Goal: Task Accomplishment & Management: Manage account settings

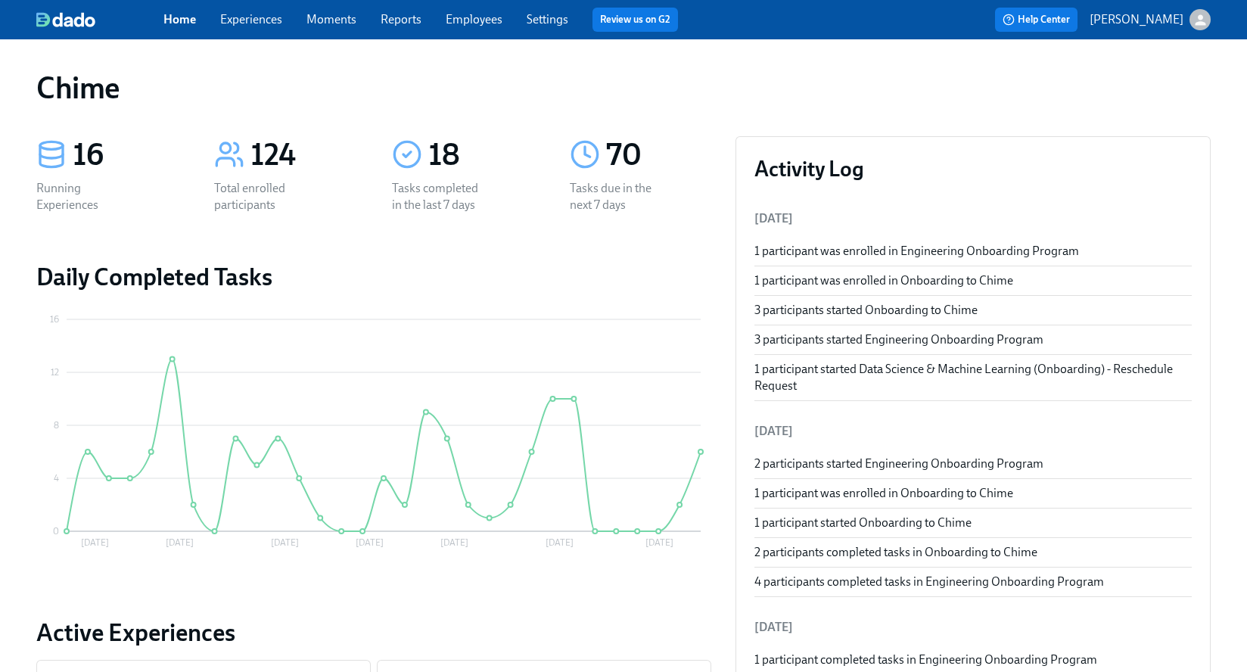
click at [231, 23] on link "Experiences" at bounding box center [251, 19] width 62 height 14
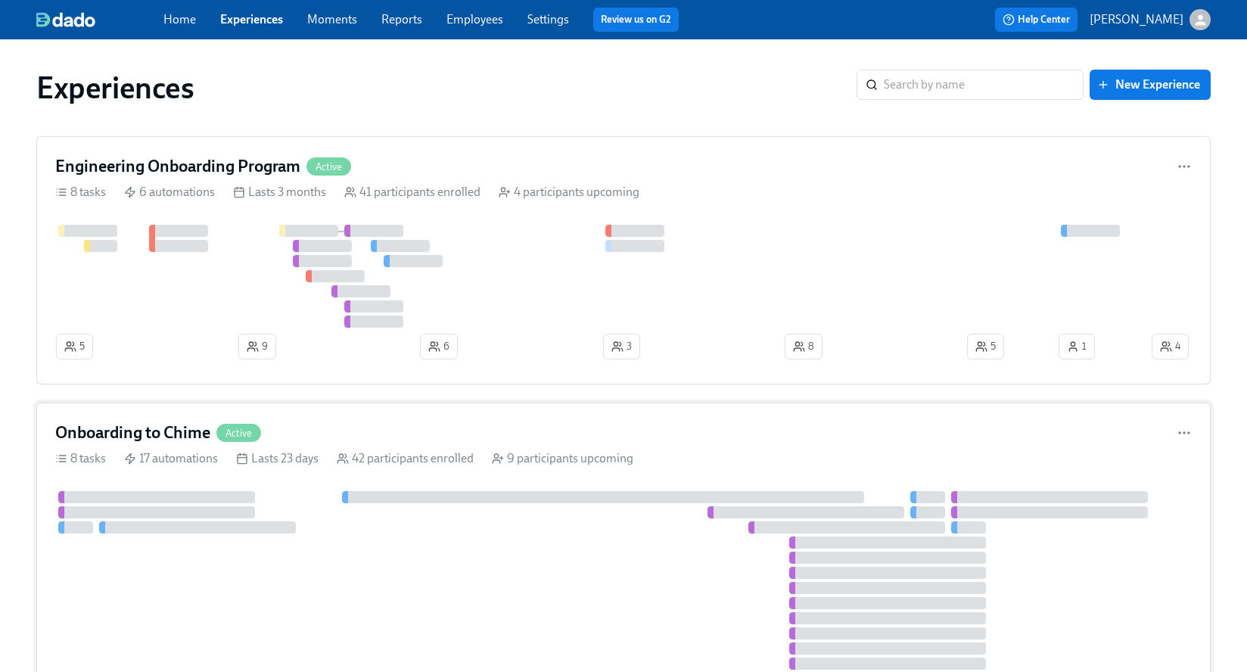
click at [424, 445] on div "Onboarding to Chime Active 8 tasks 17 automations Lasts 23 days 42 participants…" at bounding box center [623, 595] width 1175 height 384
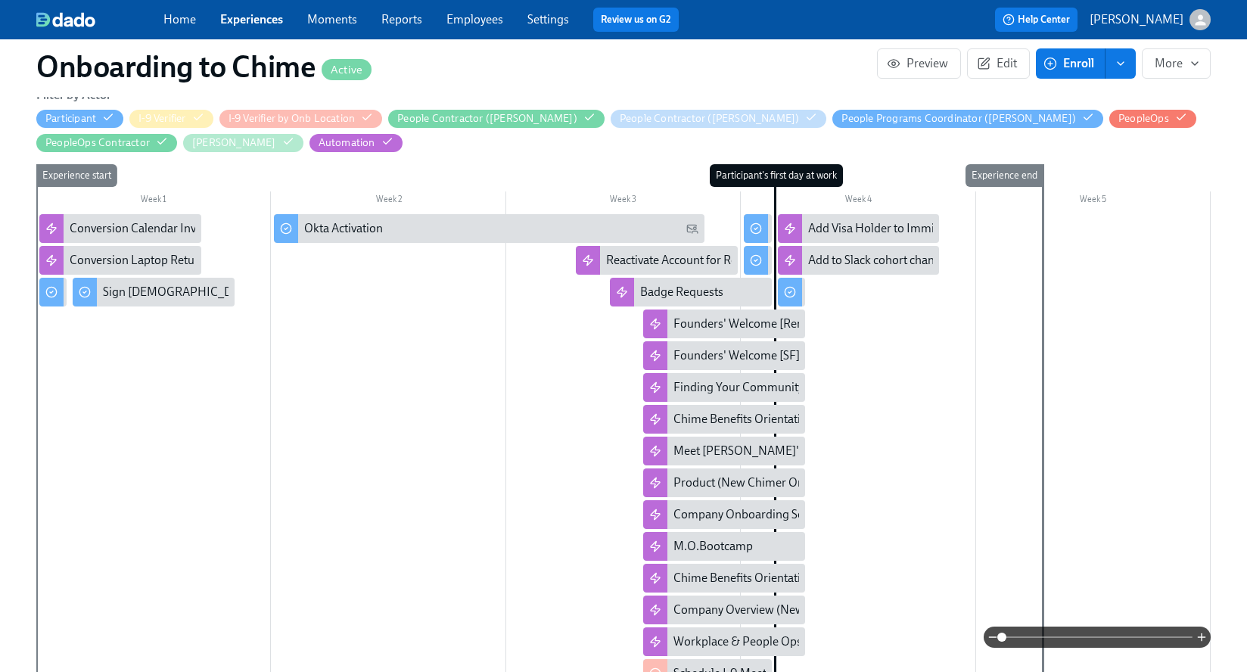
scroll to position [481, 0]
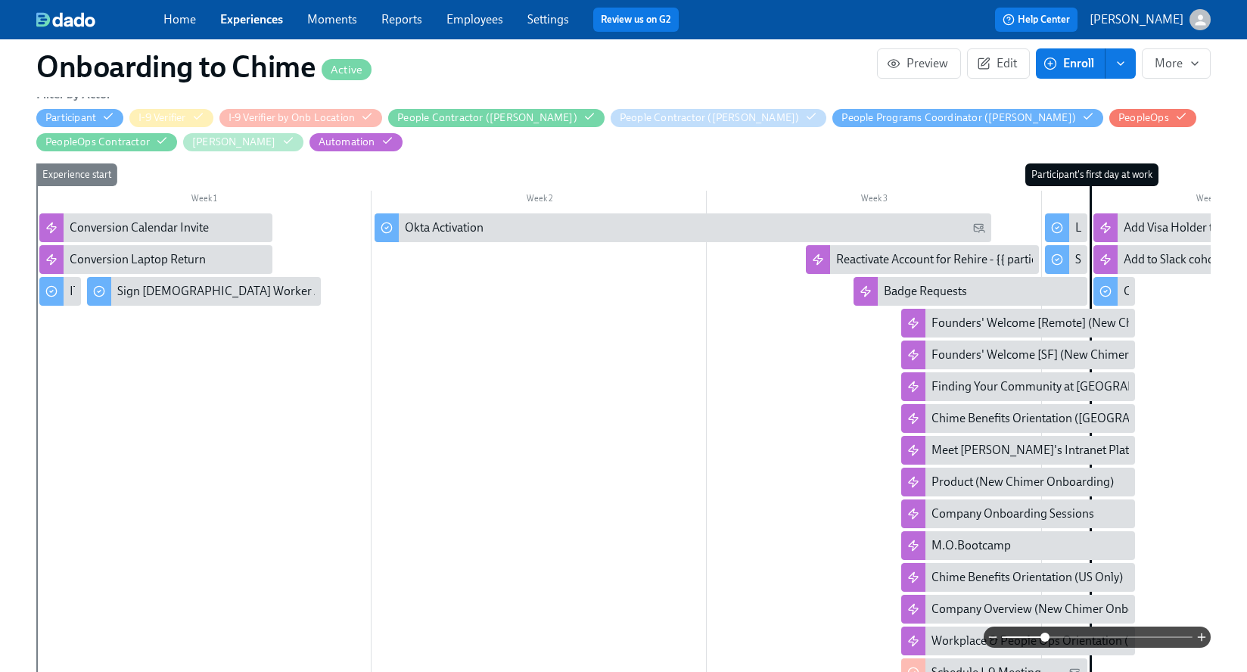
drag, startPoint x: 1002, startPoint y: 638, endPoint x: 1044, endPoint y: 629, distance: 42.6
click at [1044, 633] on span at bounding box center [1045, 637] width 9 height 9
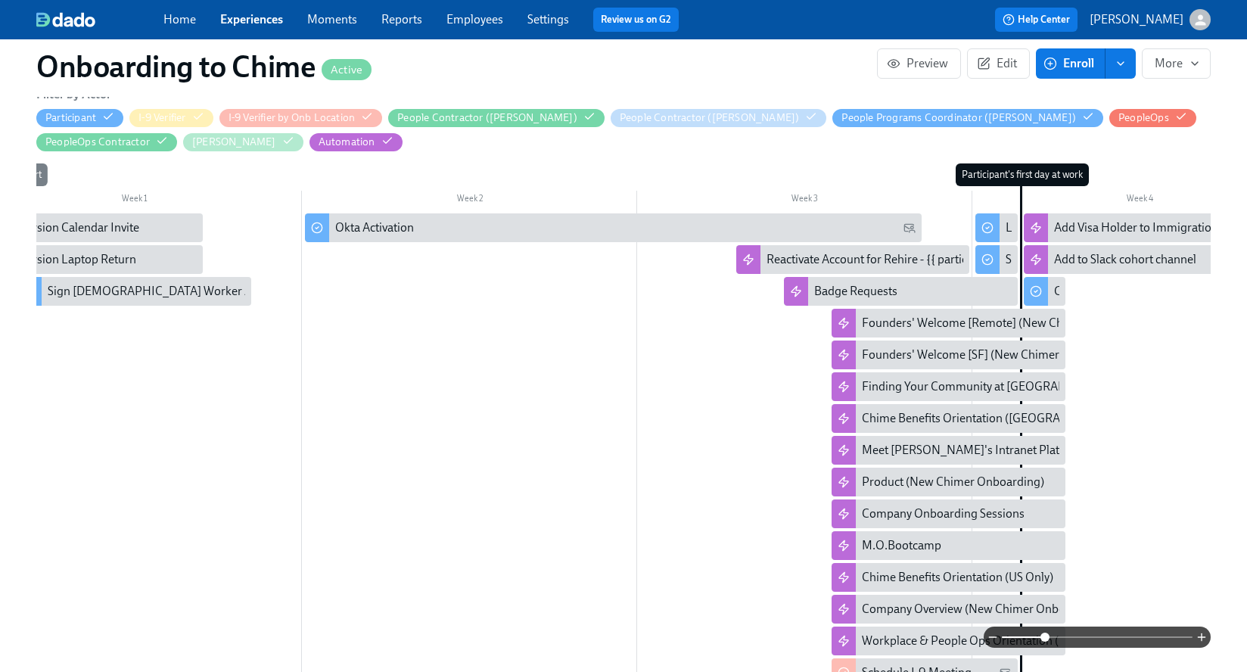
scroll to position [0, 143]
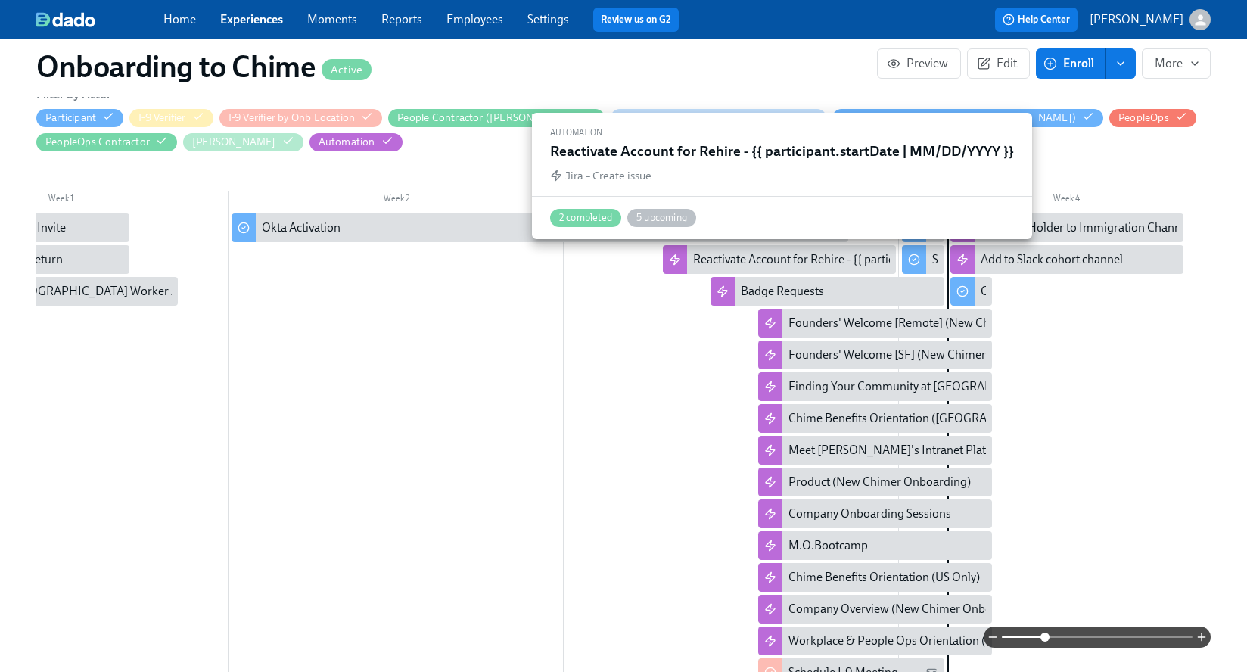
click at [804, 266] on div "Reactivate Account for Rehire - {{ participant.startDate | MM/DD/YYYY }}" at bounding box center [878, 259] width 371 height 17
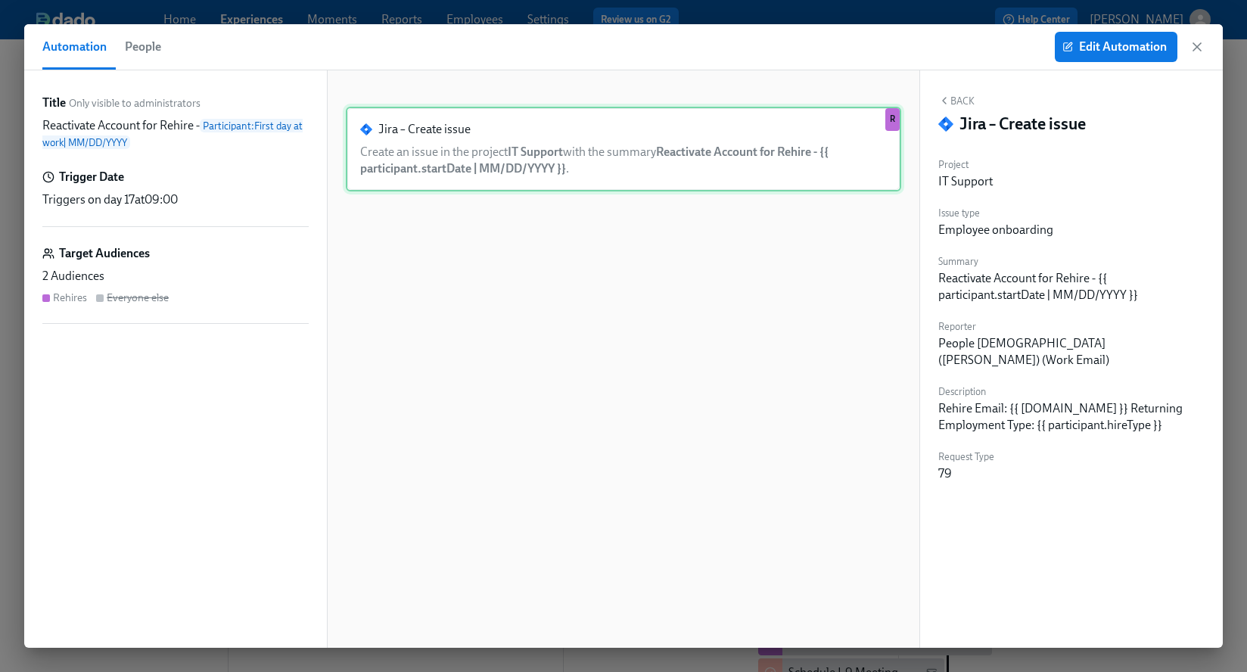
click at [756, 166] on div "Jira – Create issue Create an issue in the project IT Support with the summary …" at bounding box center [624, 149] width 556 height 85
click at [1081, 49] on span "Edit Automation" at bounding box center [1116, 46] width 101 height 15
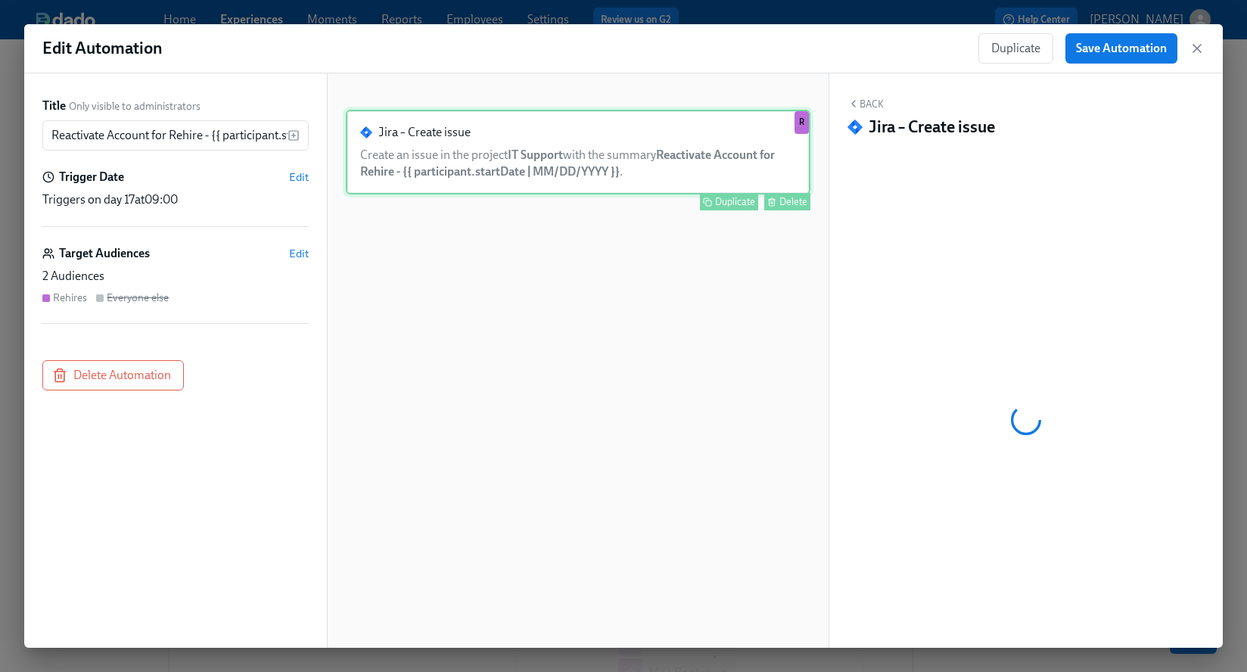
click at [683, 170] on div "Jira – Create issue Create an issue in the project IT Support with the summary …" at bounding box center [578, 152] width 465 height 85
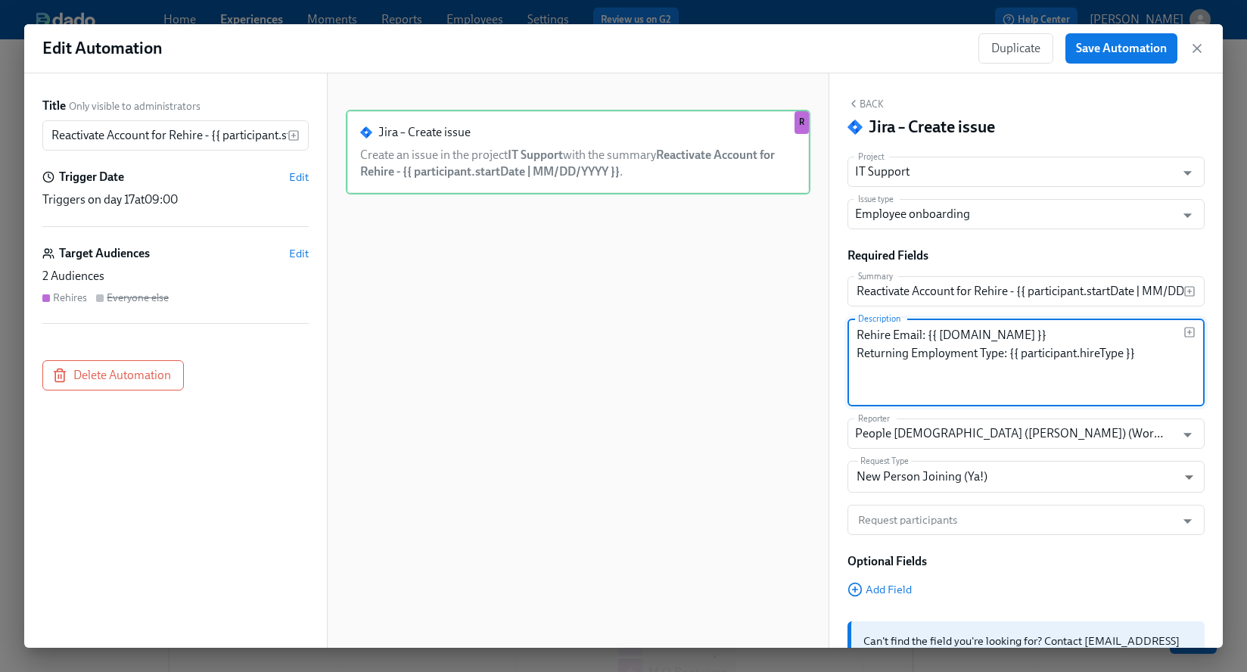
drag, startPoint x: 1145, startPoint y: 350, endPoint x: 851, endPoint y: 338, distance: 293.9
click at [851, 338] on div "Rehire Email: {{ [DOMAIN_NAME] }} Returning Employment Type: {{ participant.hir…" at bounding box center [1026, 363] width 357 height 88
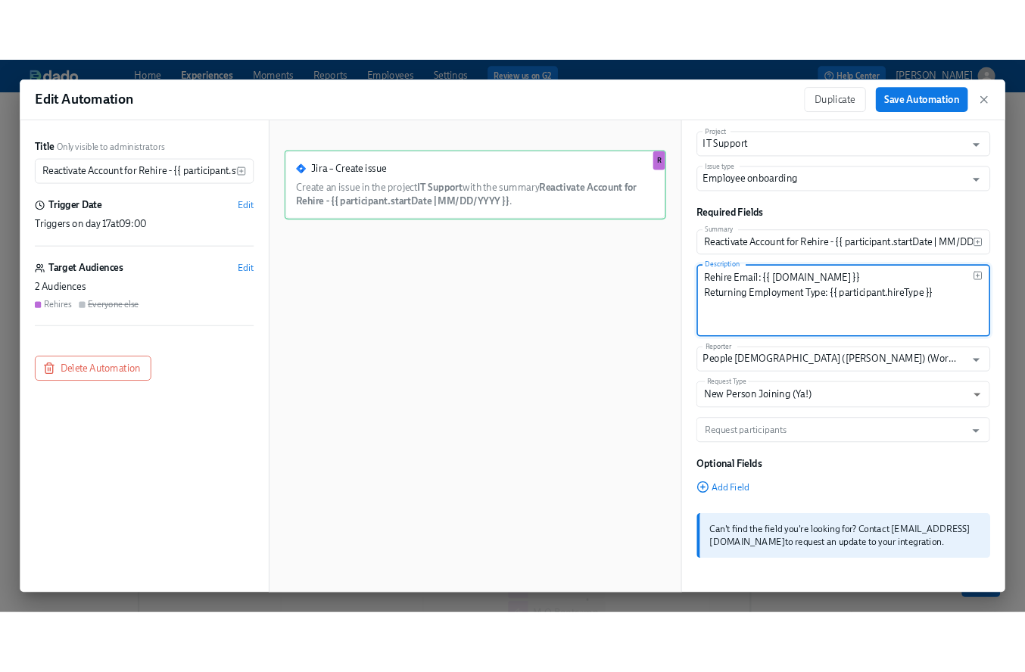
scroll to position [75, 0]
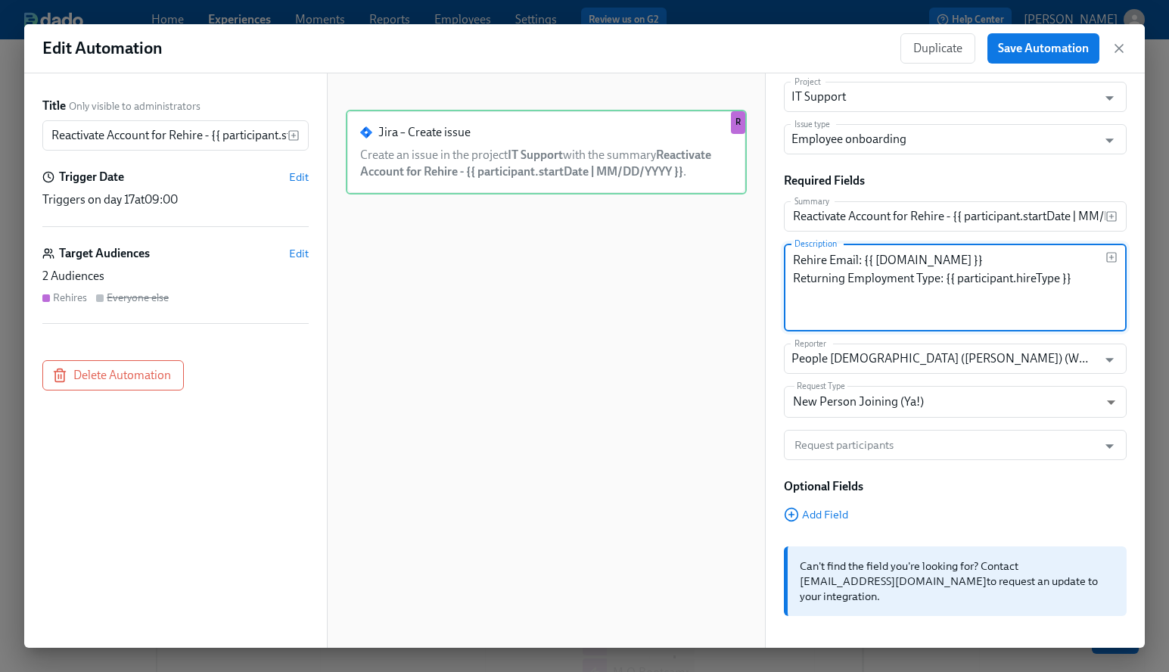
click at [1088, 282] on textarea "Rehire Email: {{ [DOMAIN_NAME] }} Returning Employment Type: {{ participant.hir…" at bounding box center [949, 287] width 313 height 73
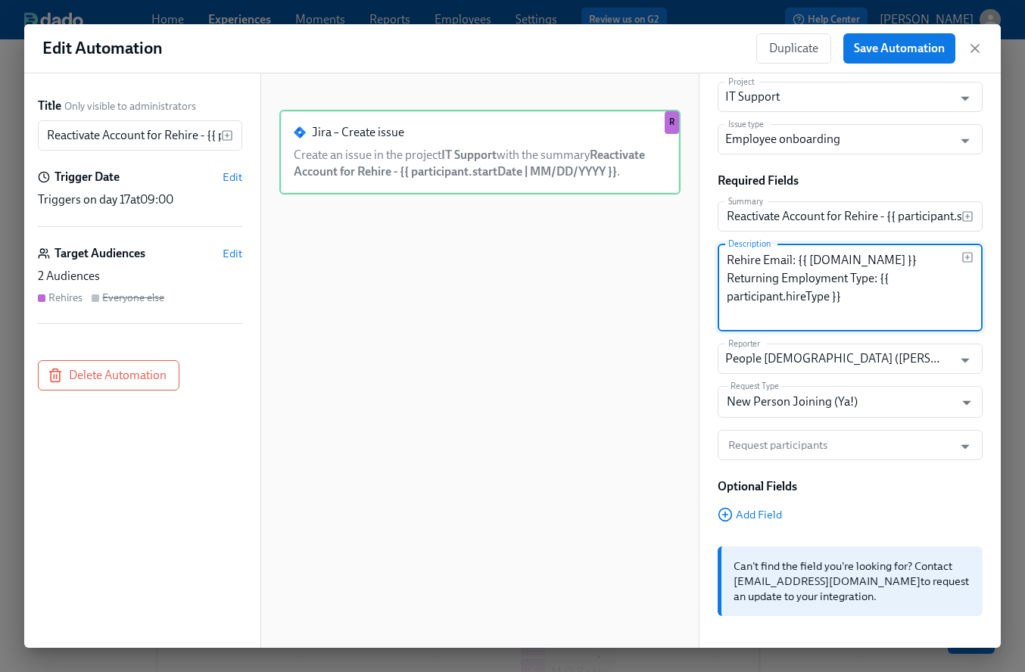
scroll to position [90, 0]
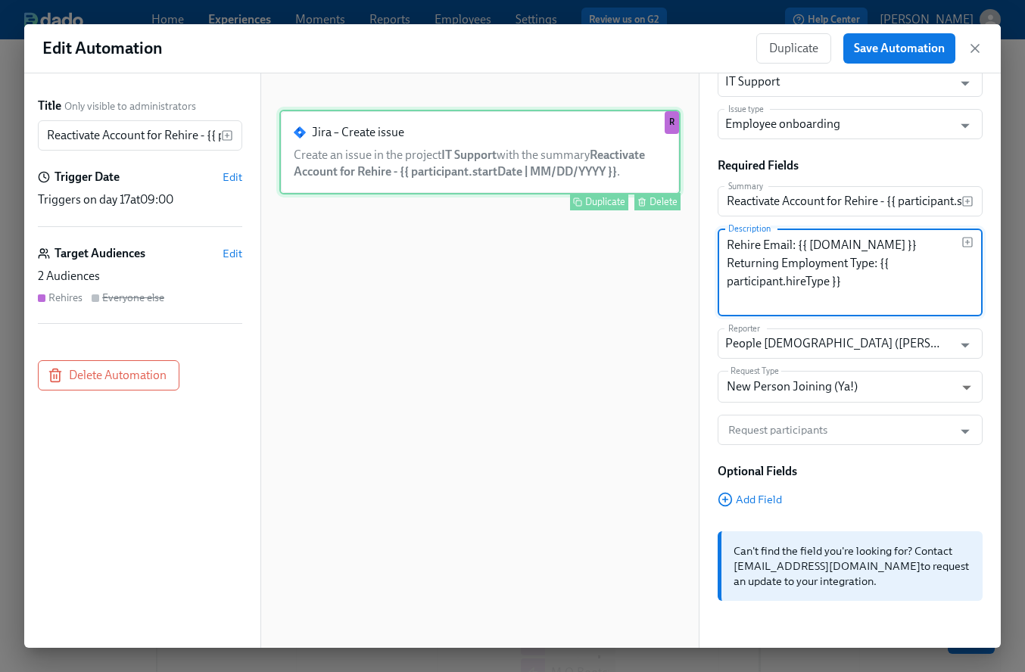
click at [515, 135] on div "Jira – Create issue Create an issue in the project IT Support with the summary …" at bounding box center [479, 152] width 401 height 85
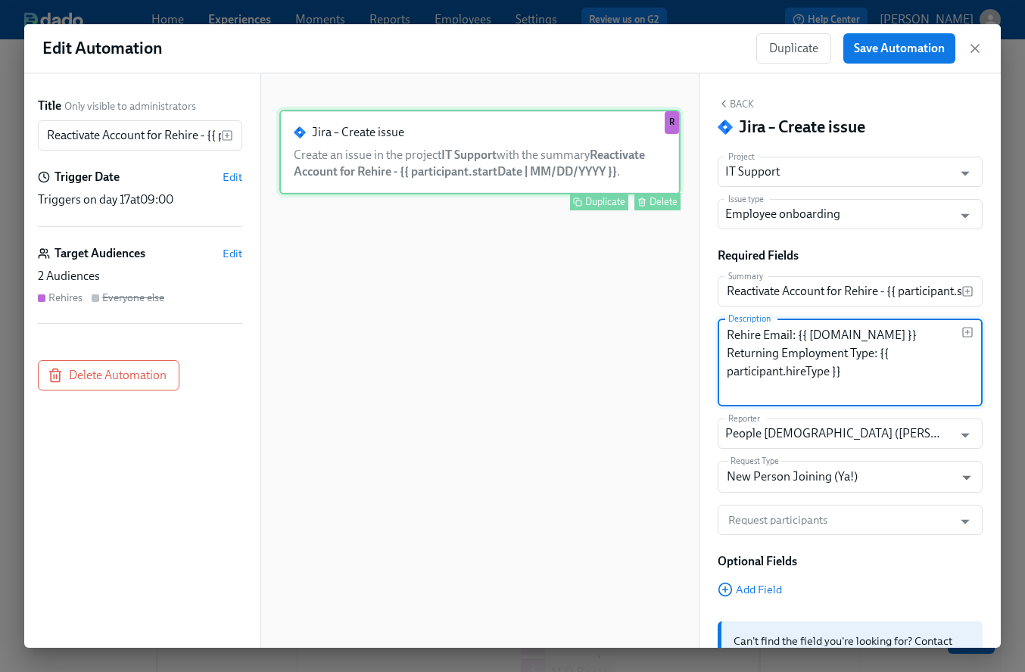
click at [428, 161] on div "Jira – Create issue Create an issue in the project IT Support with the summary …" at bounding box center [479, 152] width 401 height 85
click at [439, 229] on div "Jira – Create issue Create an issue in the project IT Support with the summary …" at bounding box center [479, 373] width 401 height 526
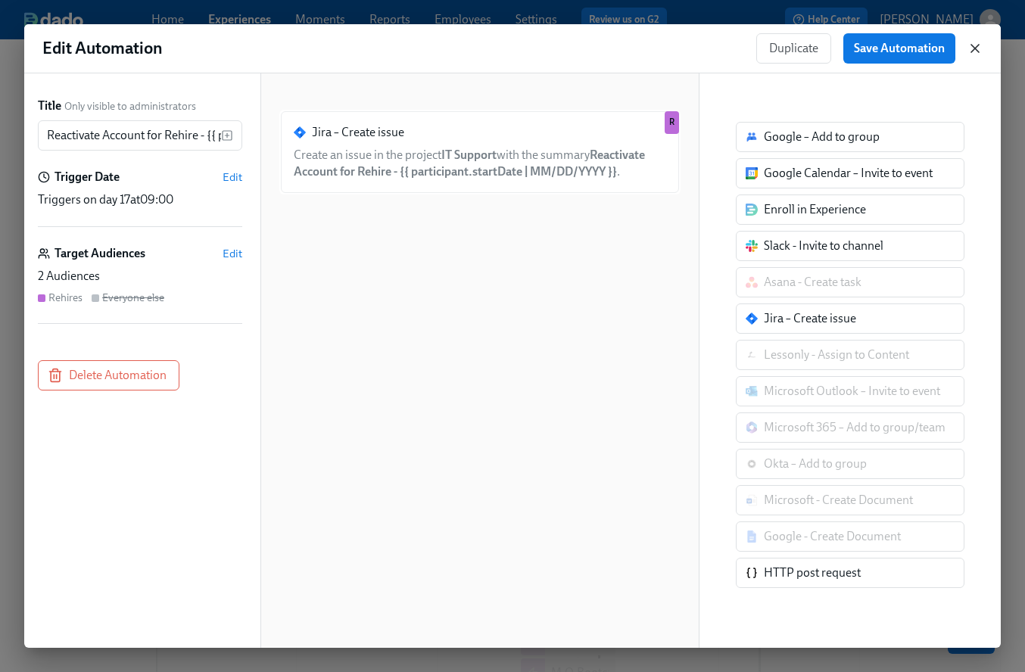
click at [975, 53] on icon "button" at bounding box center [974, 48] width 15 height 15
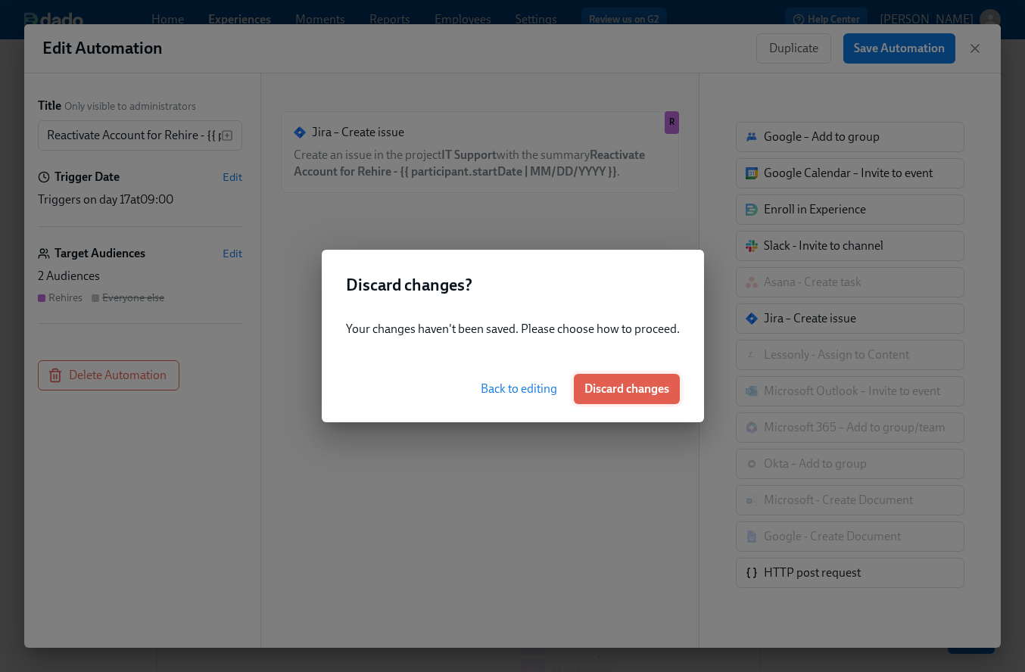
click at [619, 387] on span "Discard changes" at bounding box center [626, 388] width 85 height 15
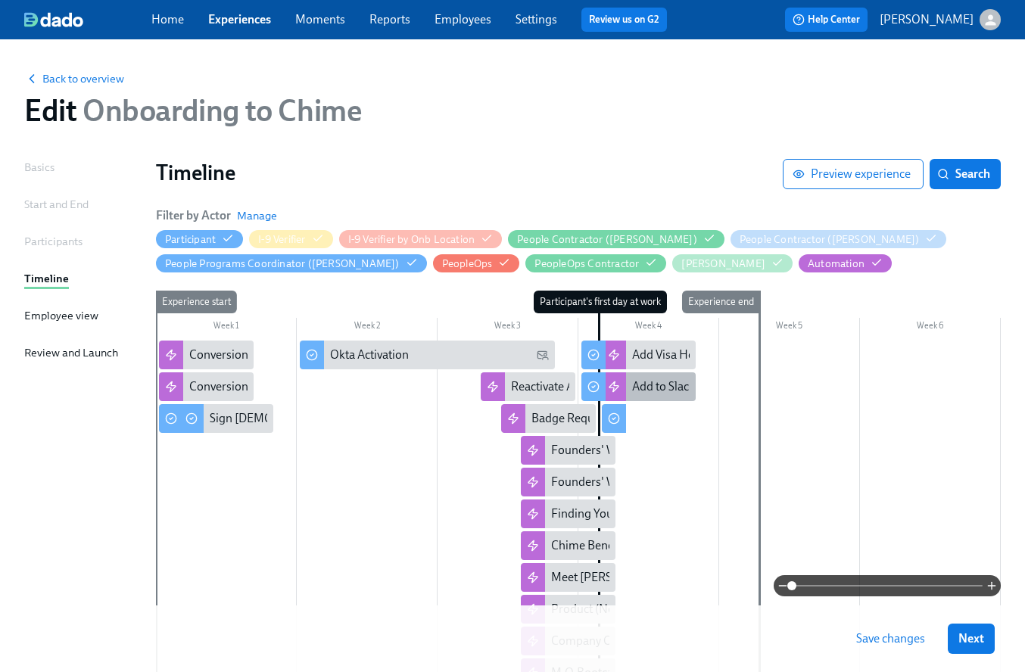
click at [648, 387] on div "Add to Slack cohort channel" at bounding box center [703, 386] width 142 height 17
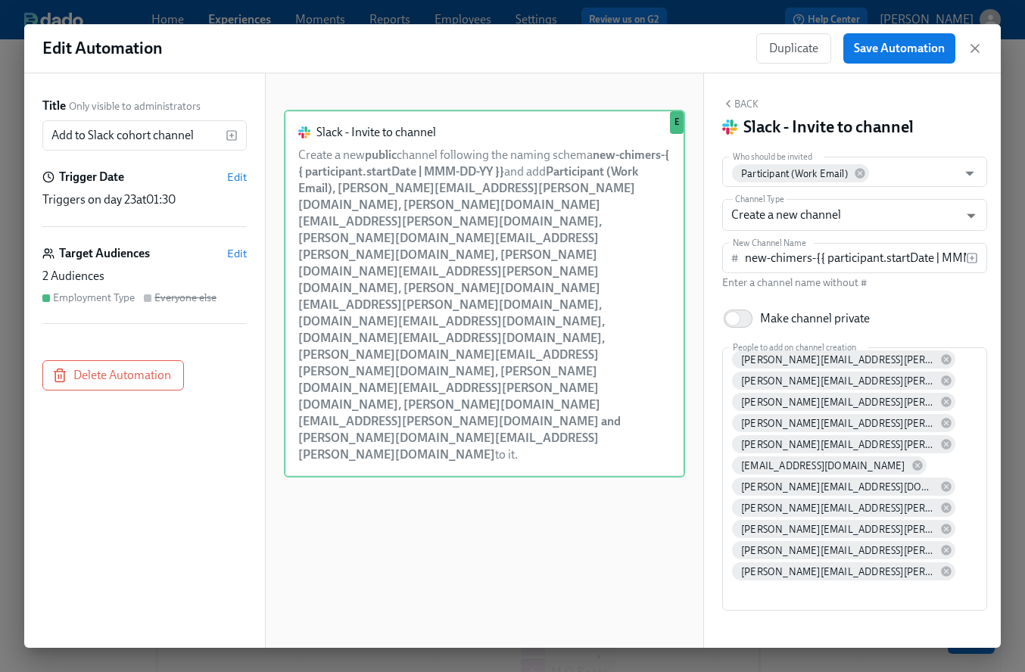
click at [979, 49] on icon "button" at bounding box center [974, 48] width 15 height 15
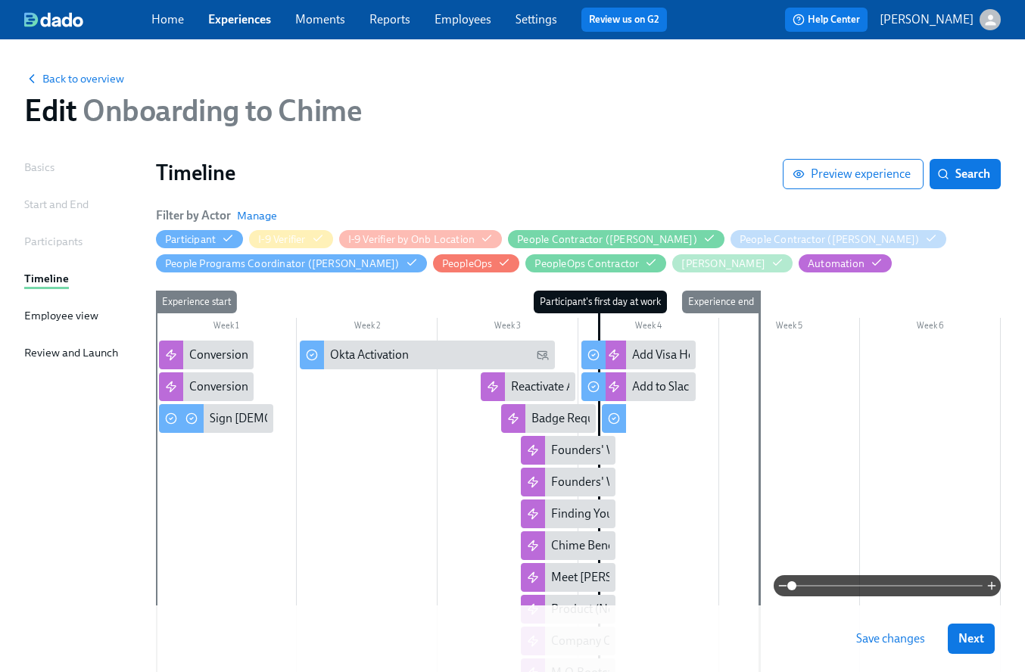
click at [601, 350] on div at bounding box center [593, 355] width 24 height 29
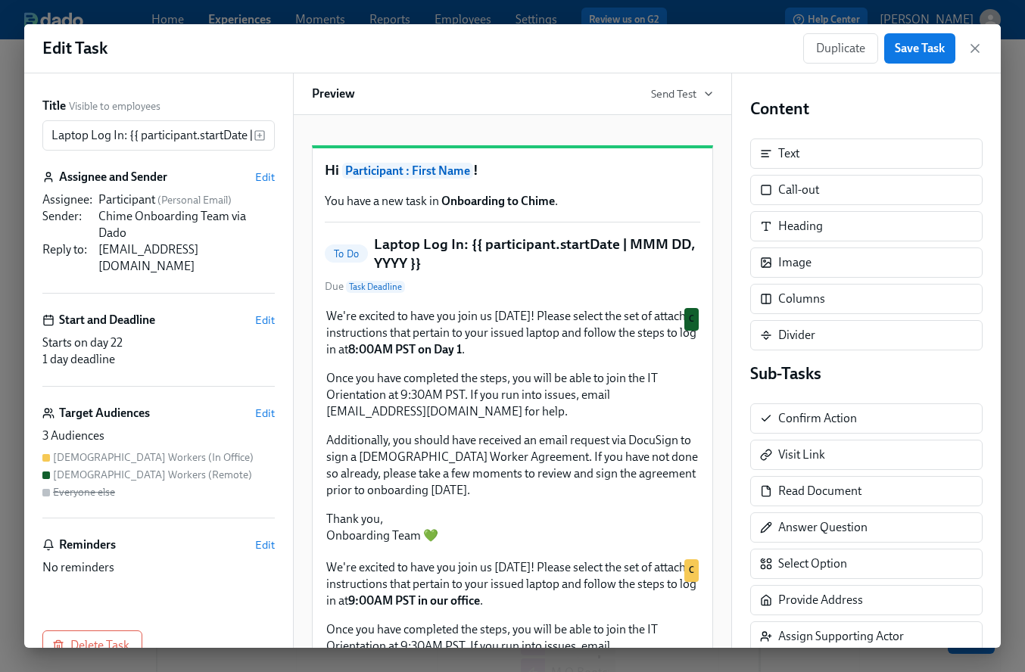
click at [979, 41] on icon "button" at bounding box center [974, 48] width 15 height 15
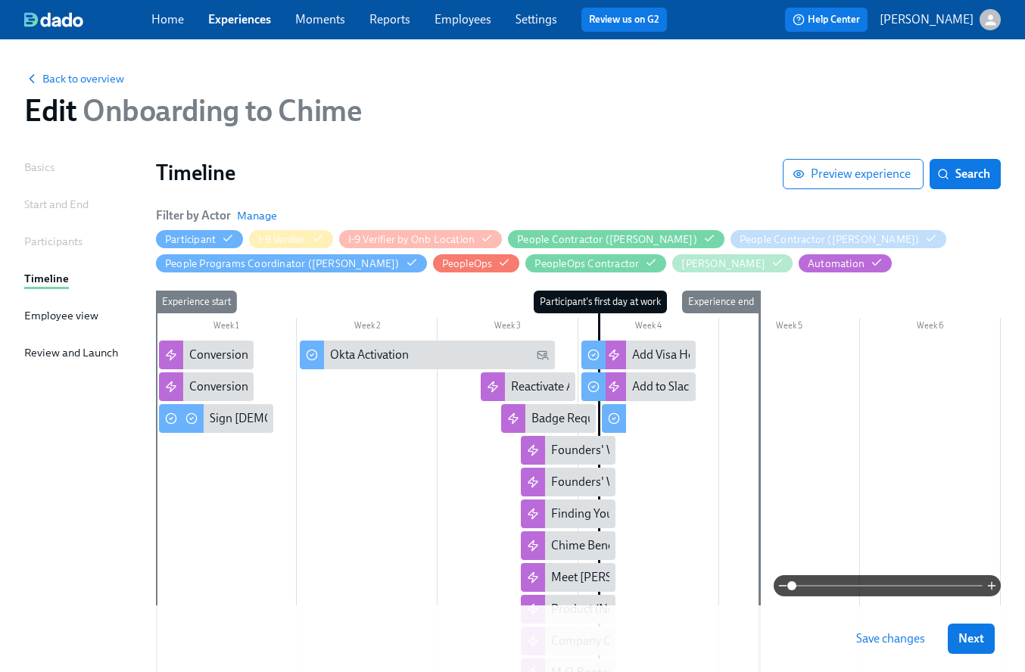
click at [596, 391] on icon at bounding box center [593, 387] width 12 height 12
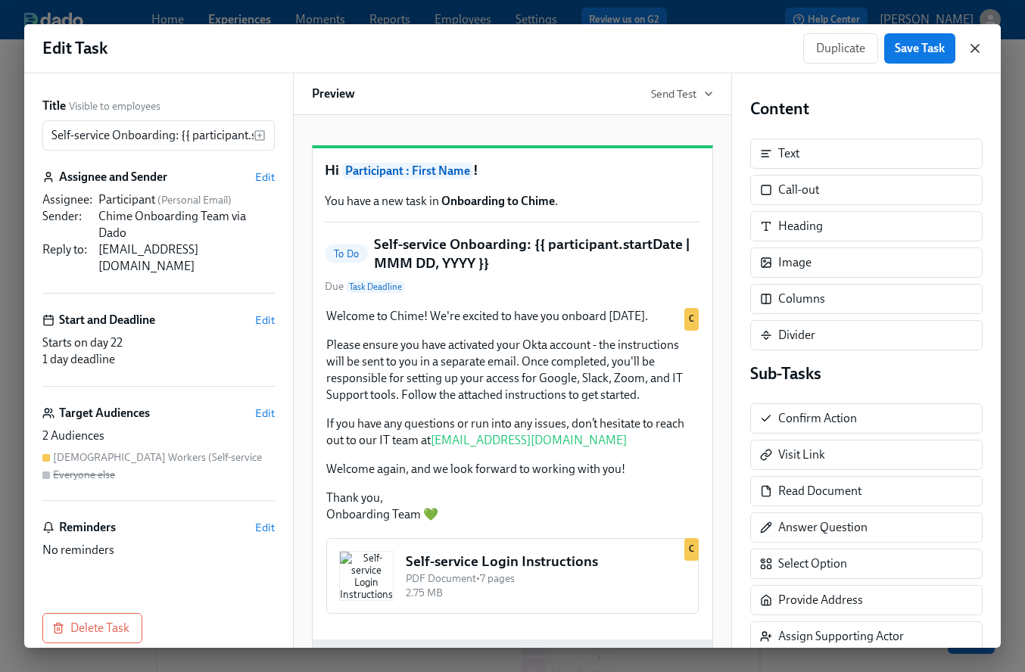
click at [977, 46] on icon "button" at bounding box center [974, 48] width 15 height 15
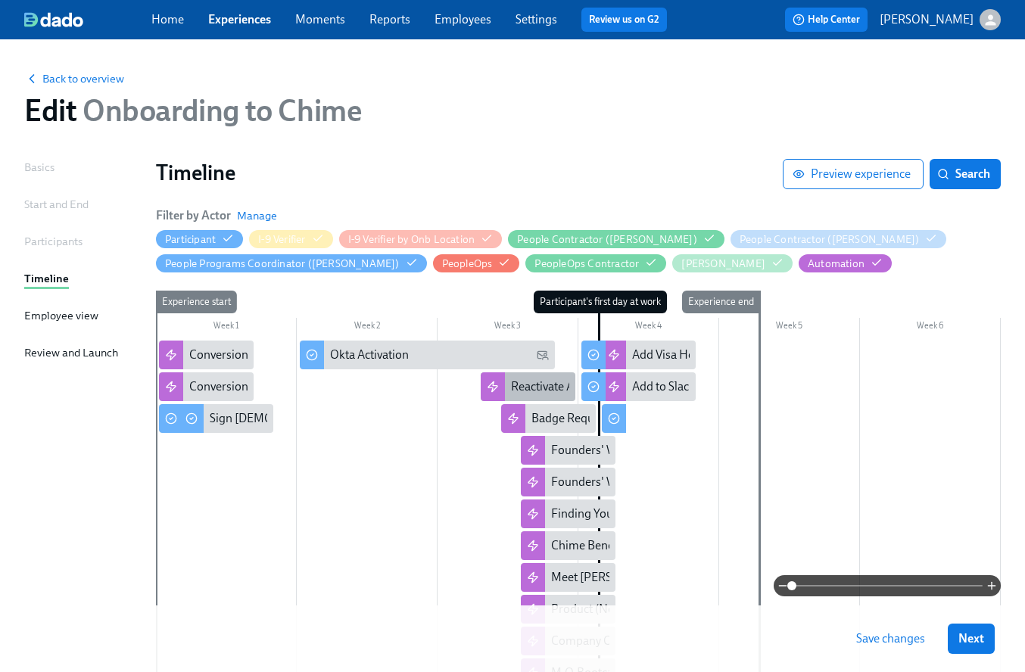
click at [527, 389] on div "Reactivate Account for Rehire - {{ participant.startDate | MM/DD/YYYY }}" at bounding box center [696, 386] width 371 height 17
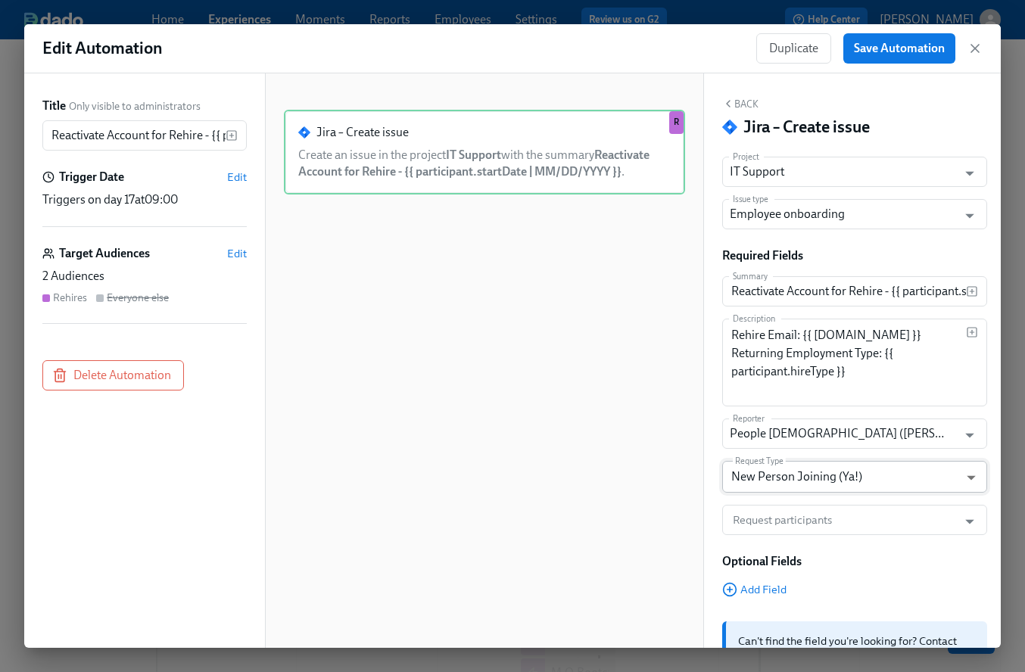
click at [887, 480] on body "Home Experiences Moments Reports Employees Settings Review us on G2 Help Center…" at bounding box center [512, 495] width 1025 height 991
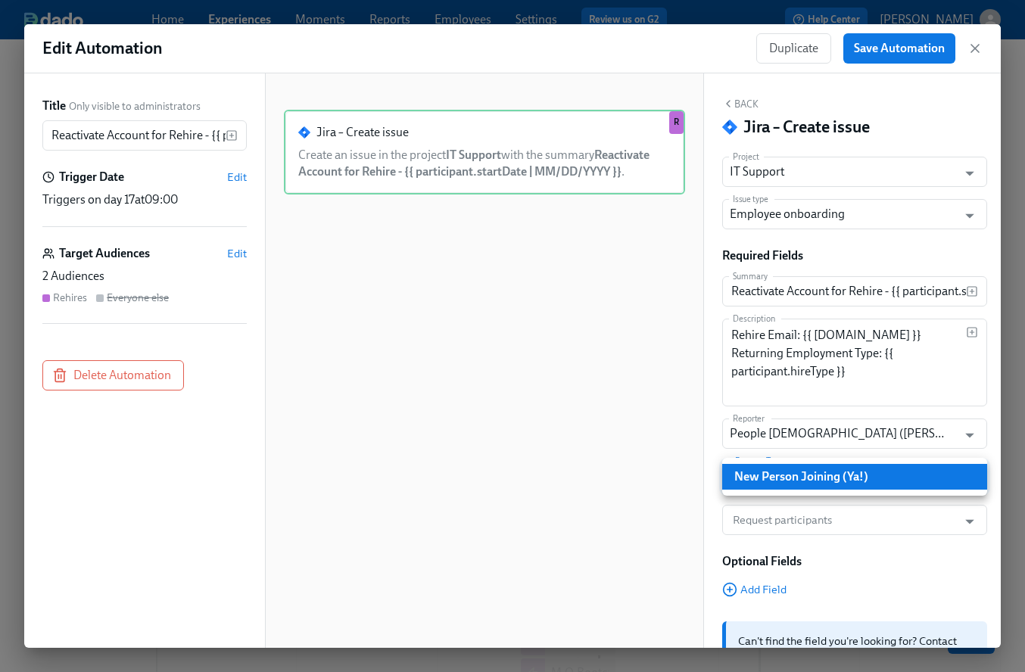
click at [664, 438] on div at bounding box center [512, 336] width 1025 height 672
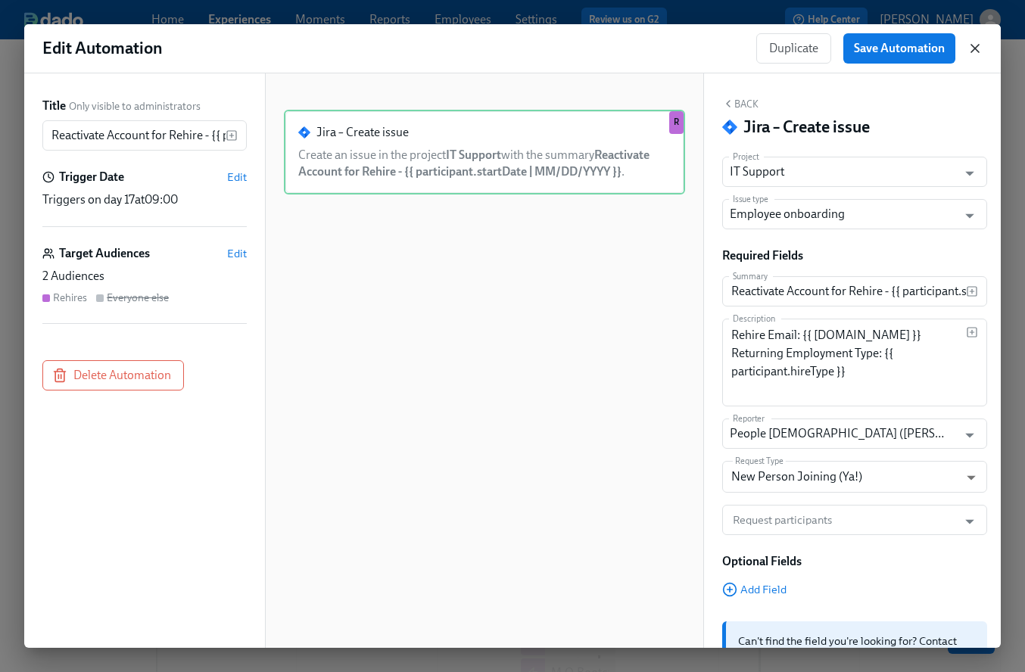
click at [978, 47] on icon "button" at bounding box center [974, 48] width 15 height 15
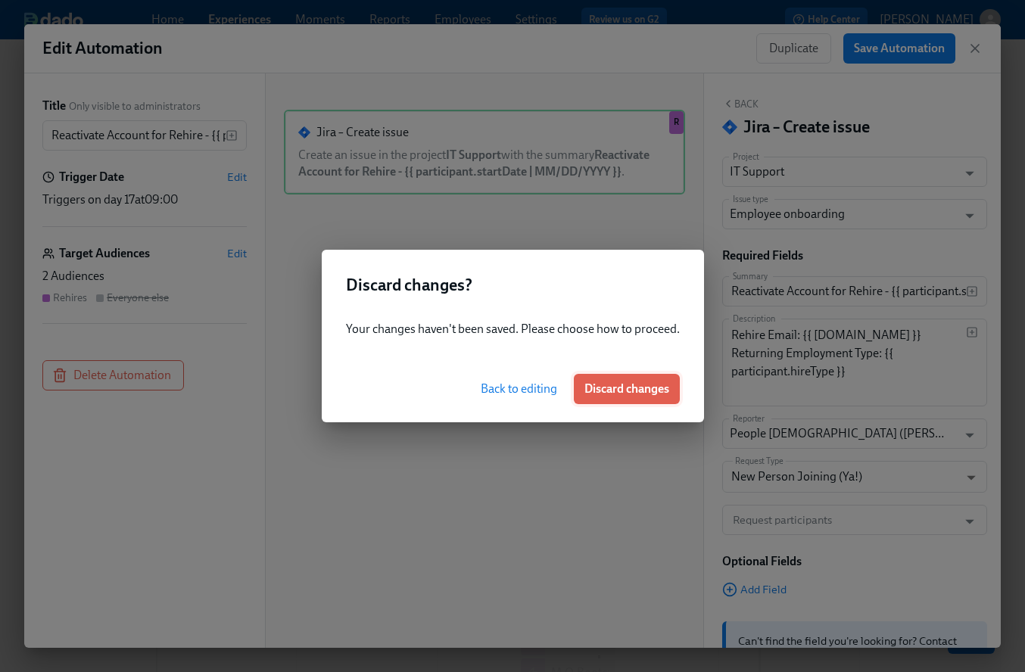
click at [639, 391] on span "Discard changes" at bounding box center [626, 388] width 85 height 15
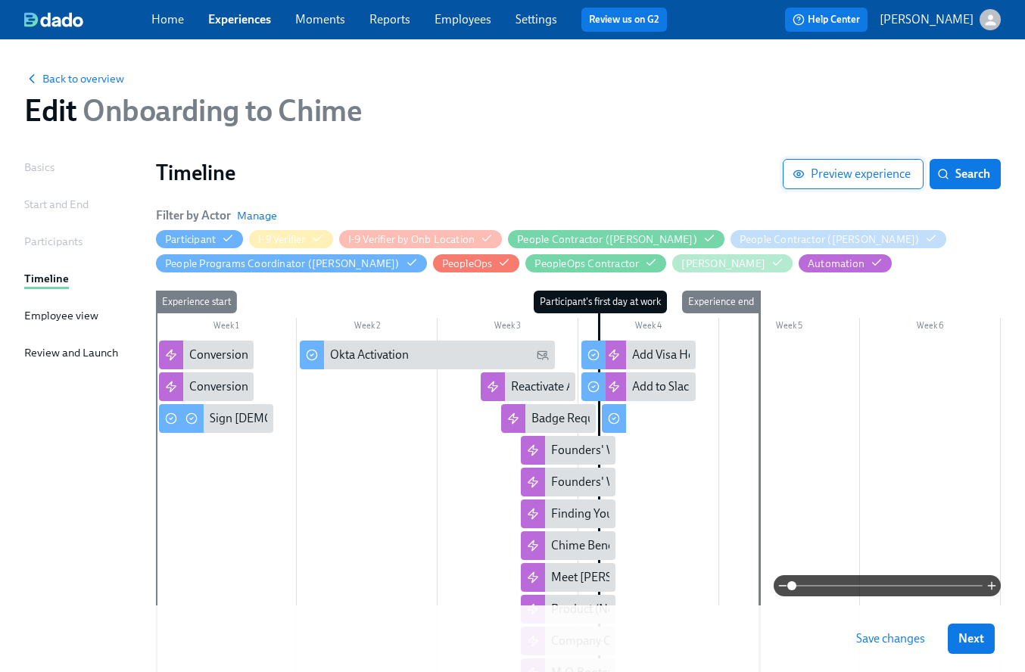
click at [829, 169] on span "Preview experience" at bounding box center [852, 174] width 115 height 15
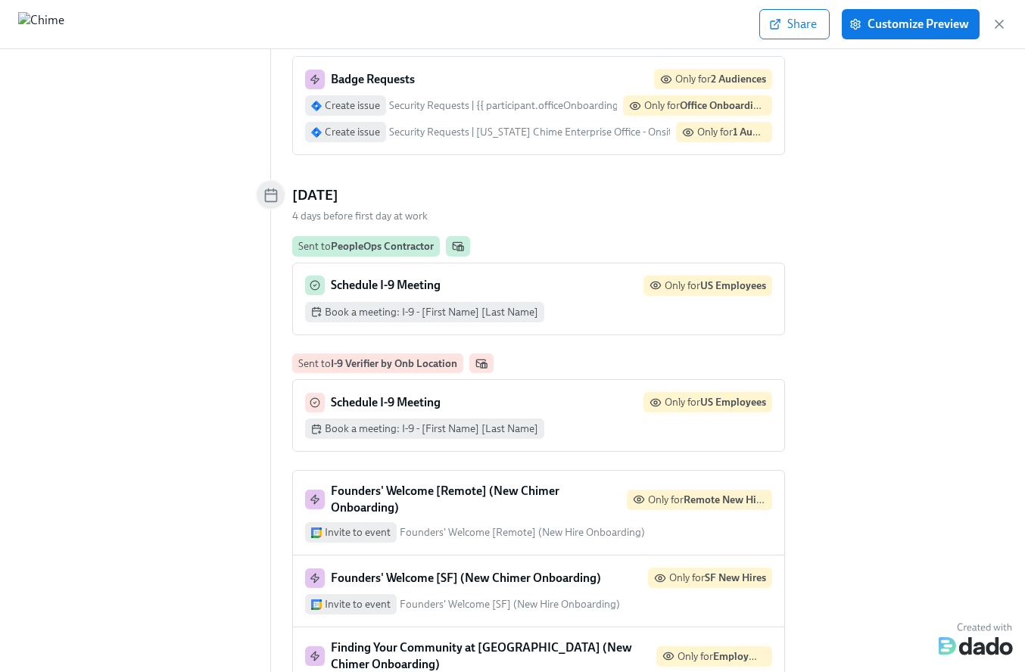
scroll to position [583, 0]
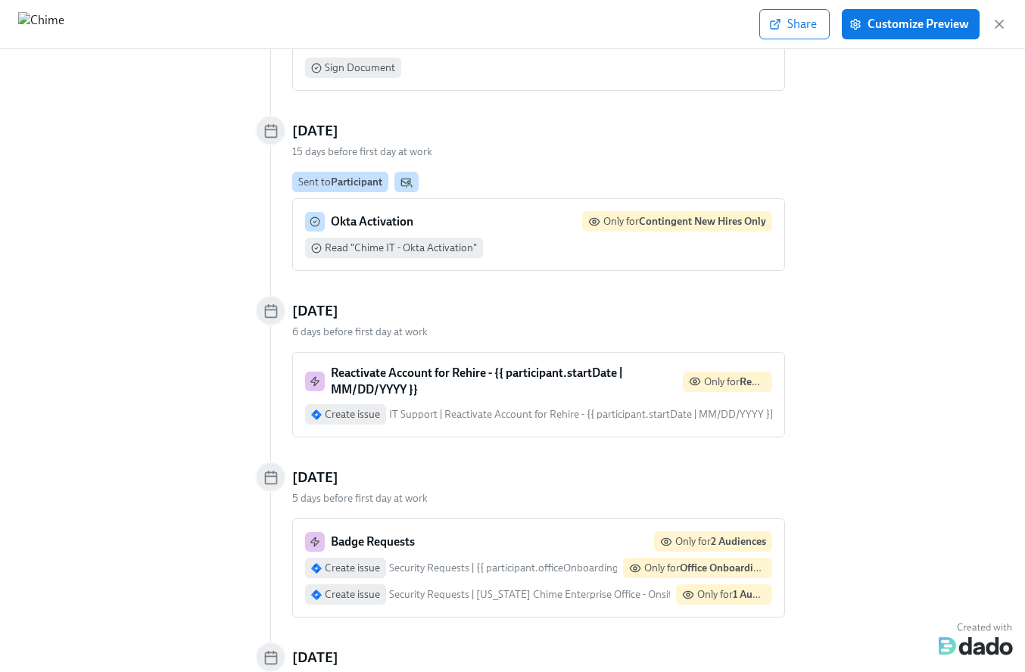
click at [546, 404] on div "Create issue IT Support | Reactivate Account for Rehire - {{ participant.startD…" at bounding box center [538, 414] width 467 height 20
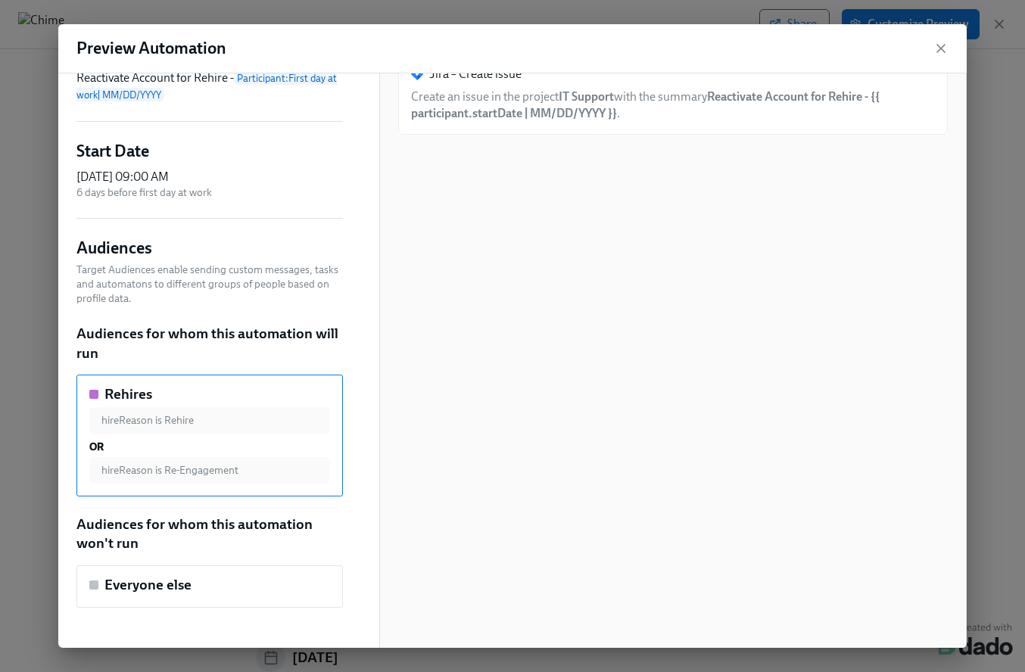
scroll to position [48, 0]
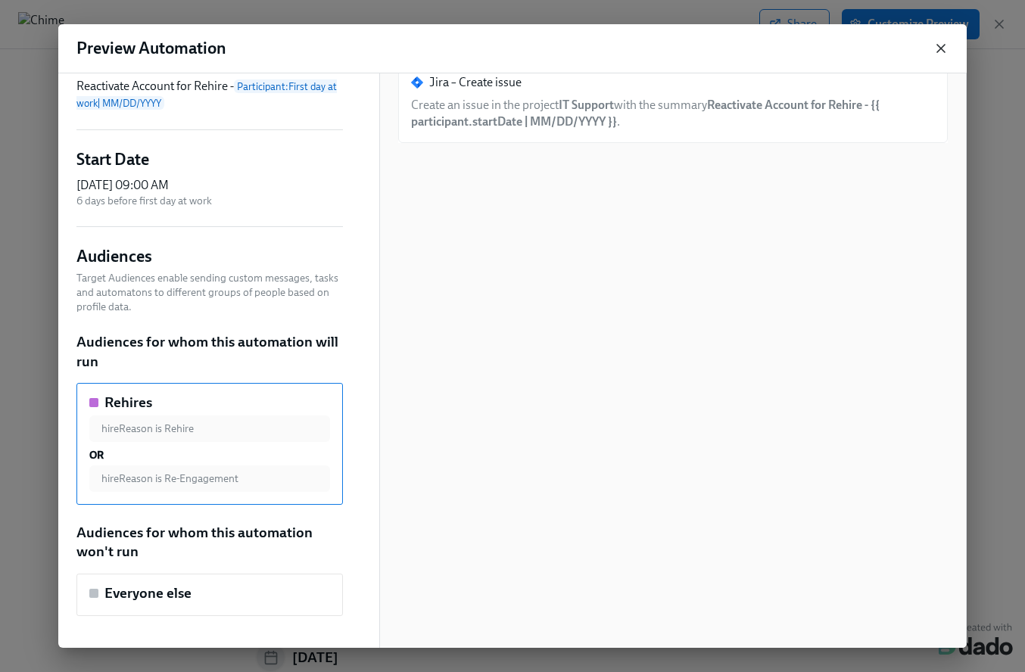
click at [935, 48] on icon "button" at bounding box center [940, 48] width 15 height 15
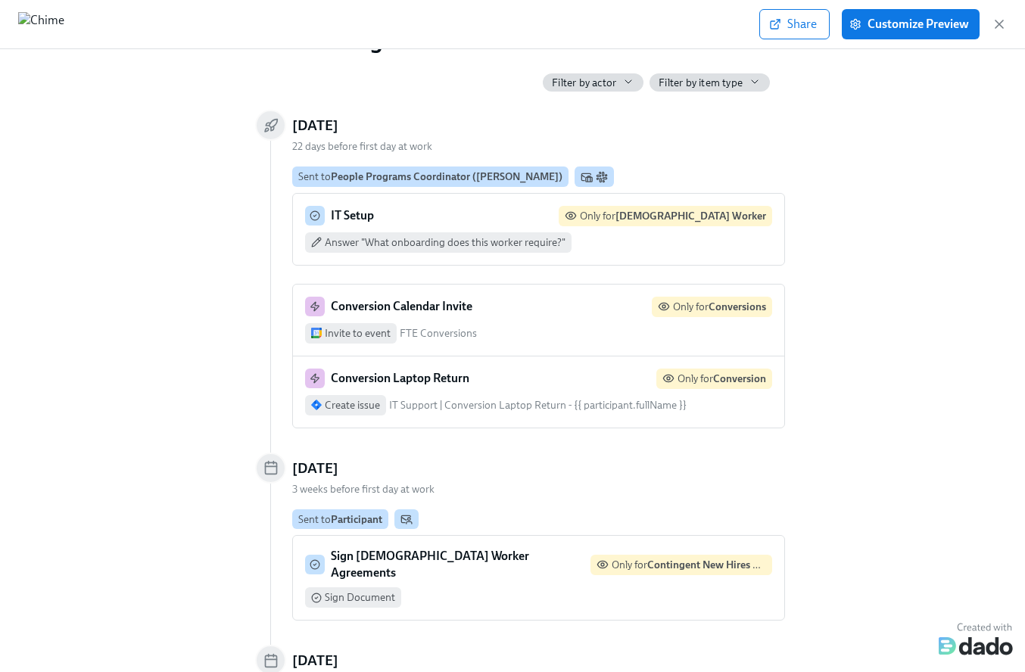
scroll to position [0, 0]
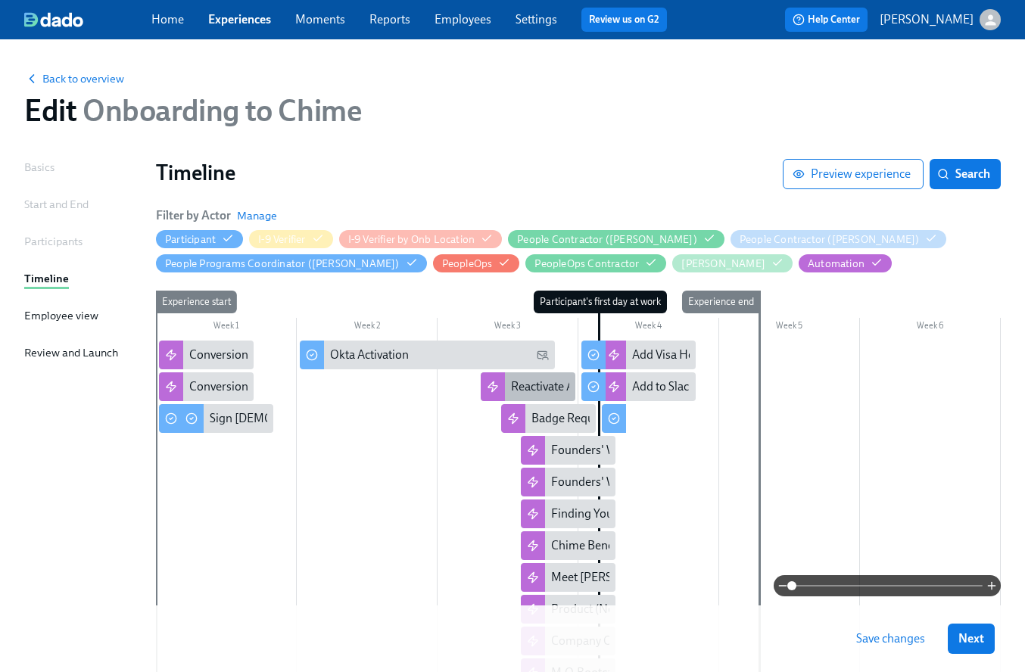
click at [562, 394] on div "Reactivate Account for Rehire - {{ participant.startDate | MM/DD/YYYY }}" at bounding box center [696, 386] width 371 height 17
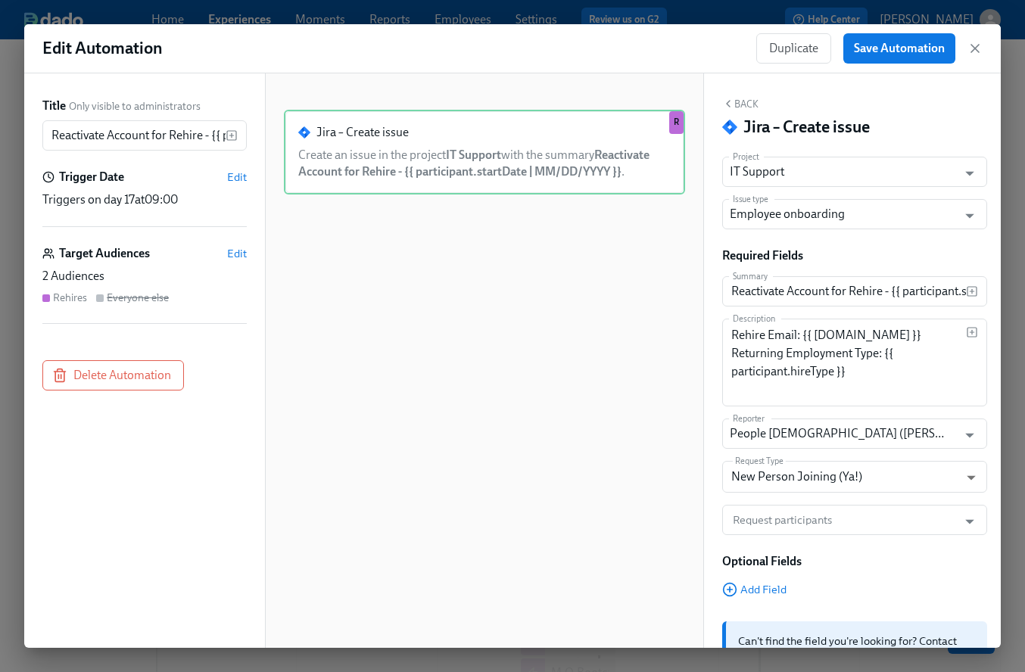
click at [891, 128] on div "Jira – Create issue" at bounding box center [854, 127] width 265 height 23
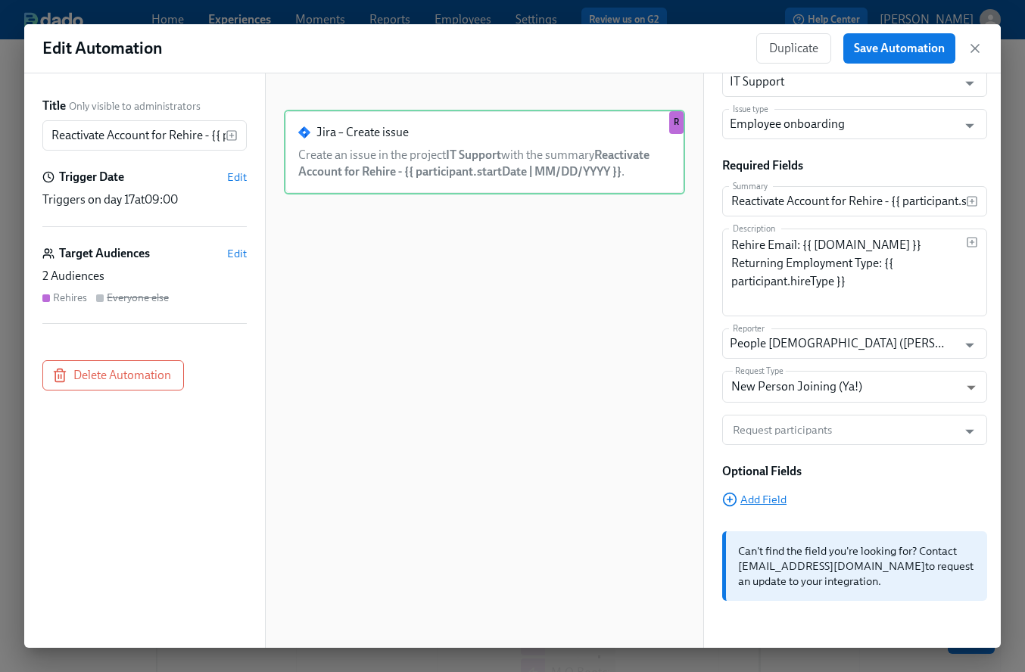
click at [754, 496] on span "Add Field" at bounding box center [754, 499] width 64 height 15
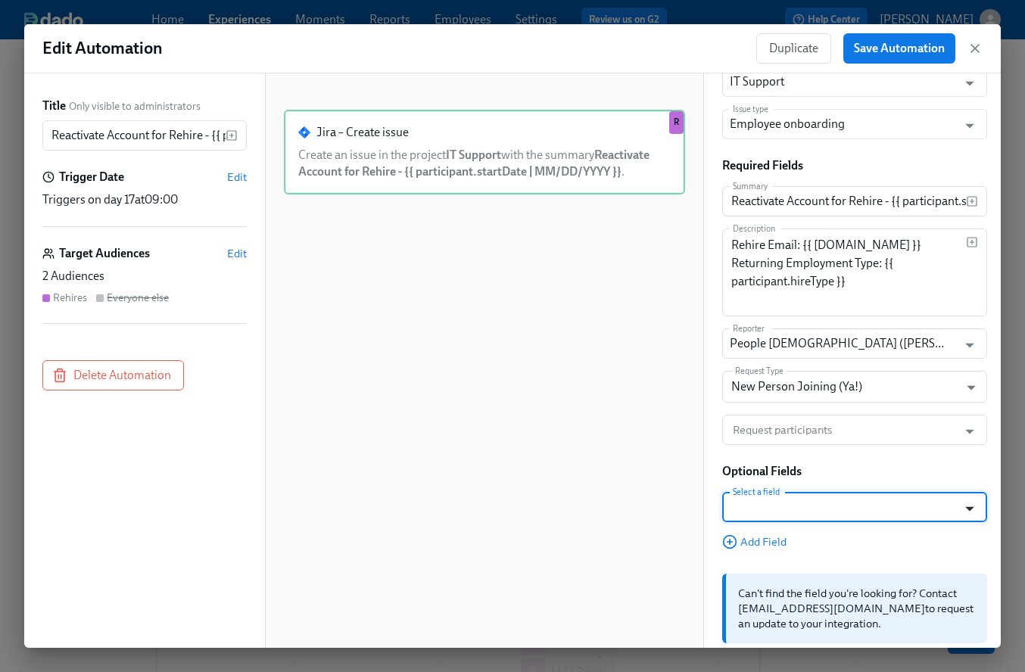
click at [965, 503] on icon "Open" at bounding box center [969, 508] width 20 height 20
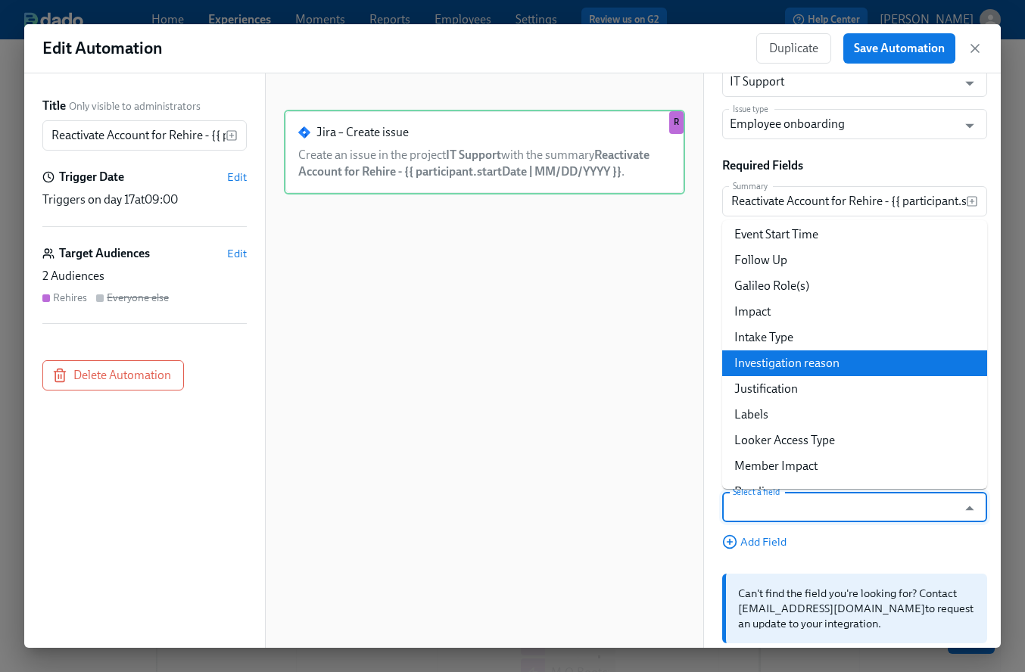
scroll to position [310, 0]
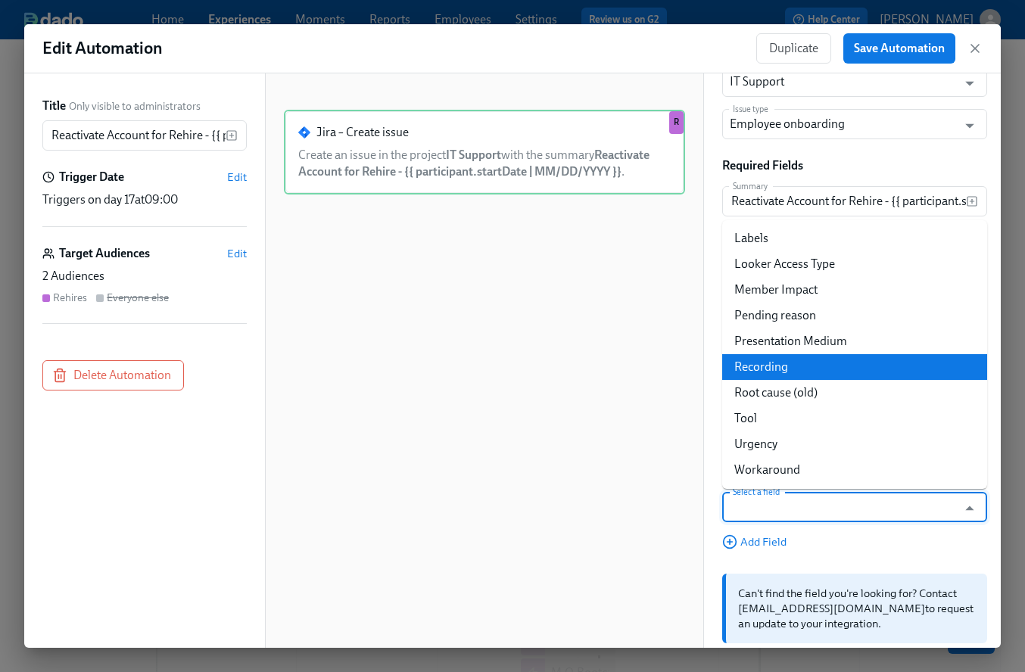
click at [683, 372] on div "Jira – Create issue Create an issue in the project IT Support with the summary …" at bounding box center [484, 373] width 401 height 526
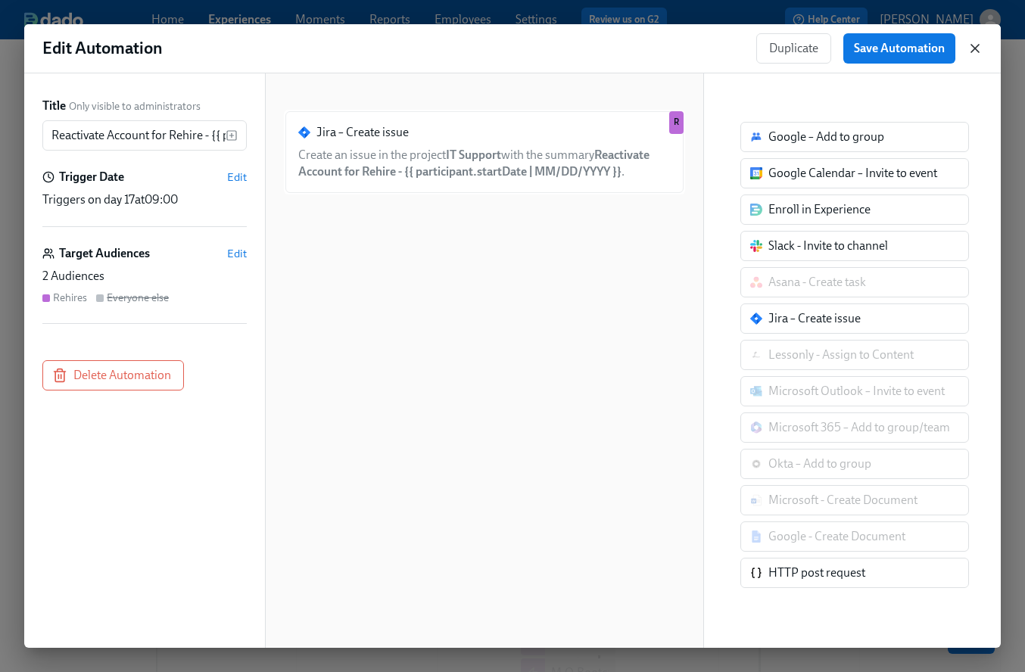
click at [974, 45] on icon "button" at bounding box center [974, 48] width 15 height 15
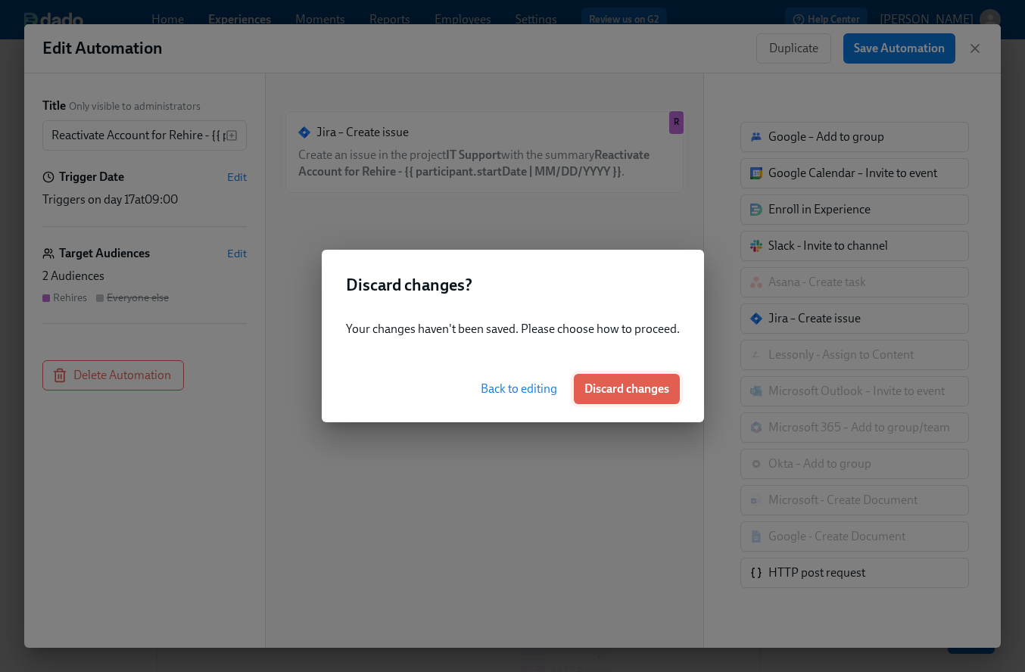
click at [644, 387] on span "Discard changes" at bounding box center [626, 388] width 85 height 15
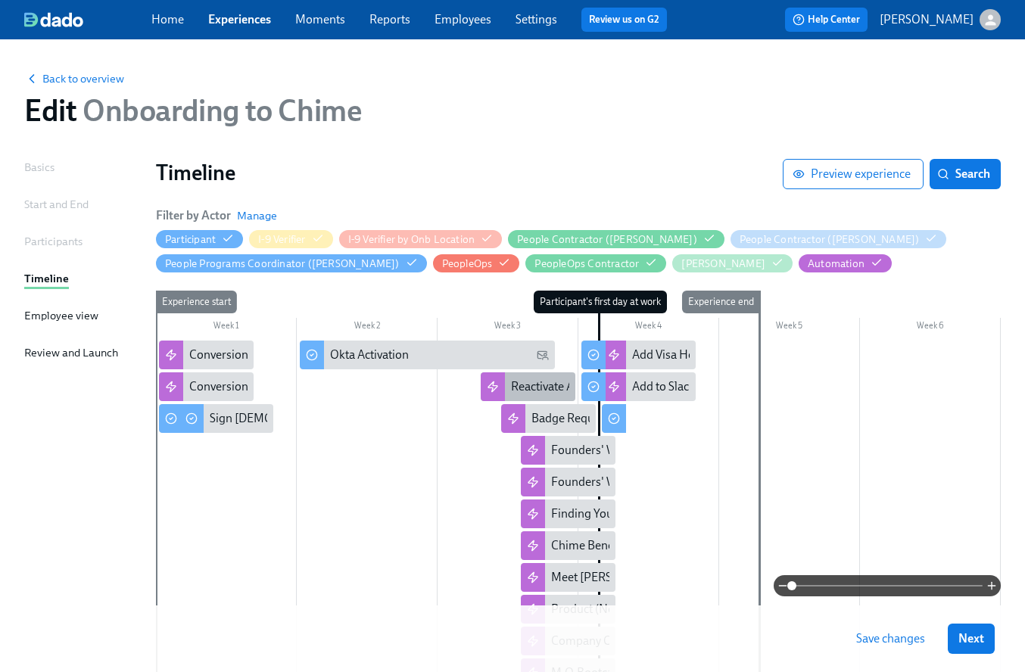
click at [541, 382] on div "Reactivate Account for Rehire - {{ participant.startDate | MM/DD/YYYY }}" at bounding box center [696, 386] width 371 height 17
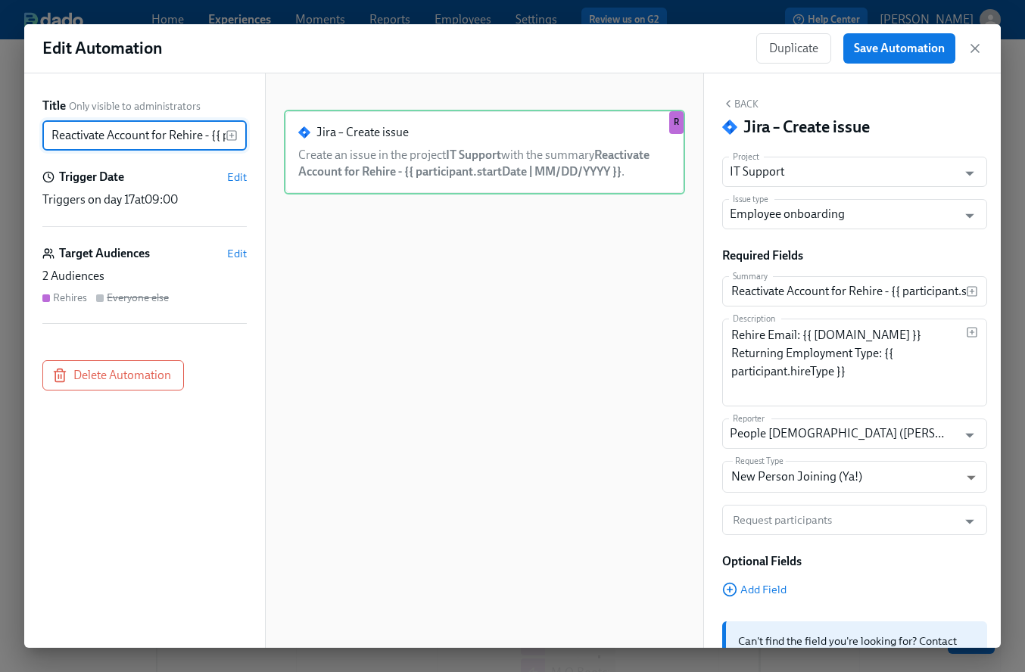
drag, startPoint x: 204, startPoint y: 135, endPoint x: 29, endPoint y: 138, distance: 174.8
click at [29, 138] on div "Title Only visible to administrators Reactivate Account for Rehire - {{ partici…" at bounding box center [144, 360] width 241 height 574
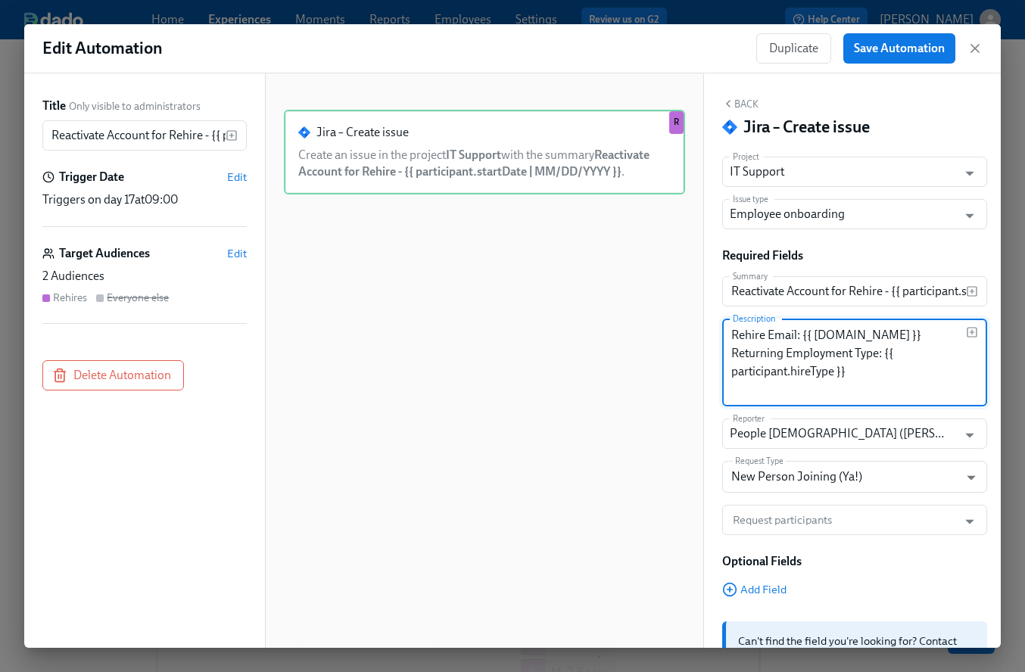
drag, startPoint x: 857, startPoint y: 373, endPoint x: 732, endPoint y: 340, distance: 129.2
click at [723, 340] on div "Rehire Email: {{ [DOMAIN_NAME] }} Returning Employment Type: {{ participant.hir…" at bounding box center [854, 363] width 265 height 88
click at [927, 337] on textarea "Rehire Email: {{ [DOMAIN_NAME] }} Returning Employment Type: {{ participant.hir…" at bounding box center [848, 362] width 235 height 73
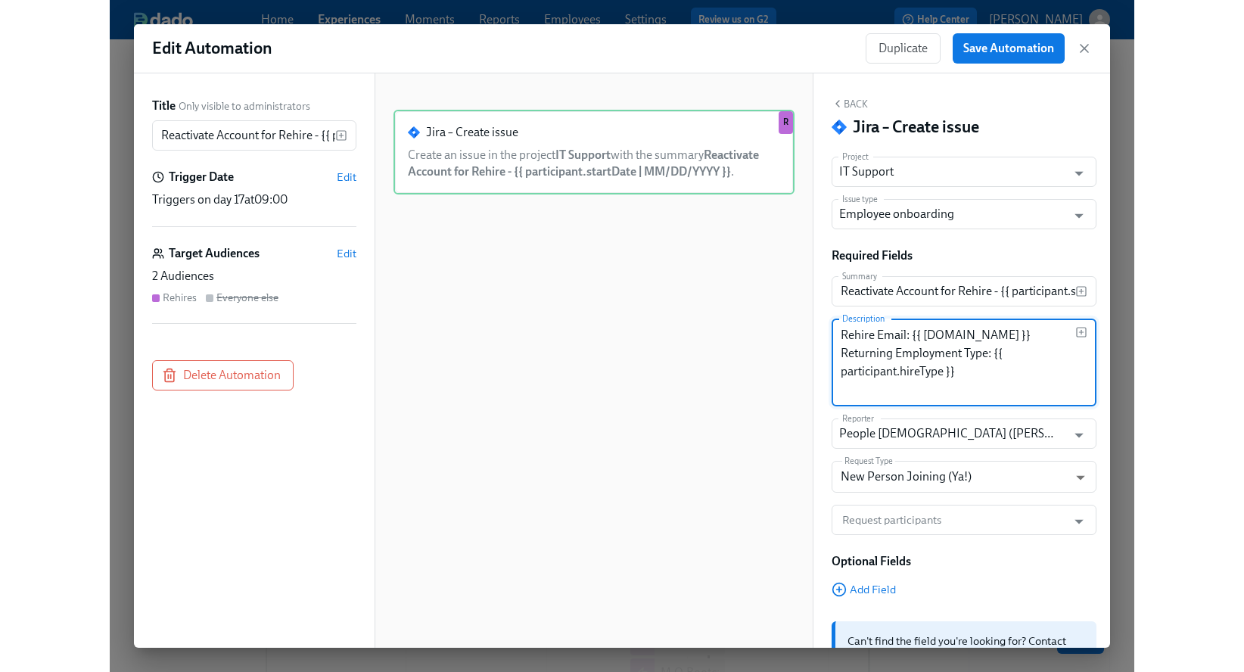
scroll to position [43, 0]
